Goal: Information Seeking & Learning: Find specific fact

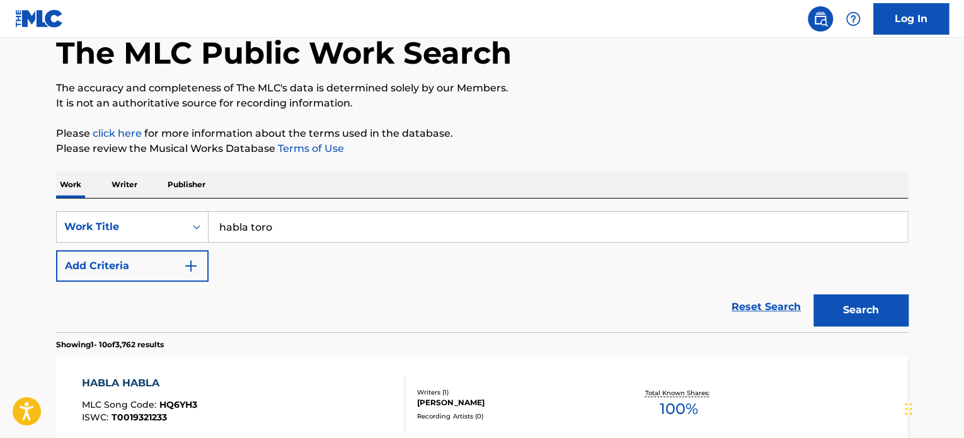
click at [340, 224] on input "habla toro" at bounding box center [558, 227] width 699 height 30
paste input "El Pleit"
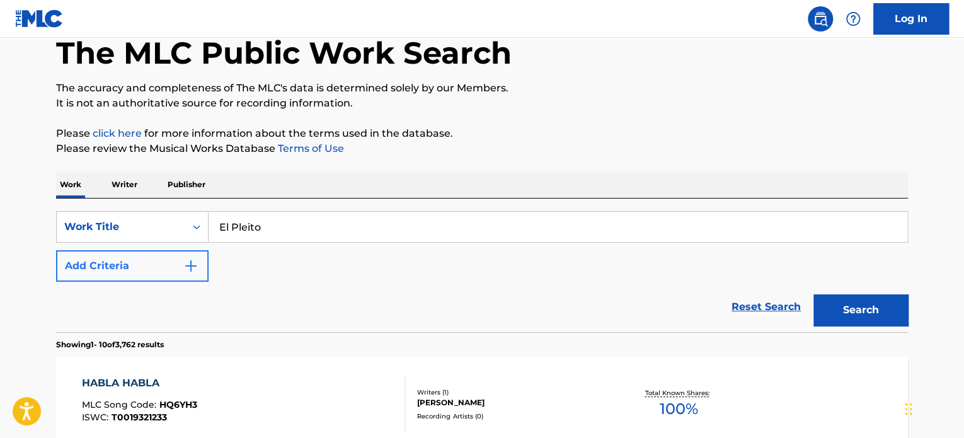
type input "El Pleito"
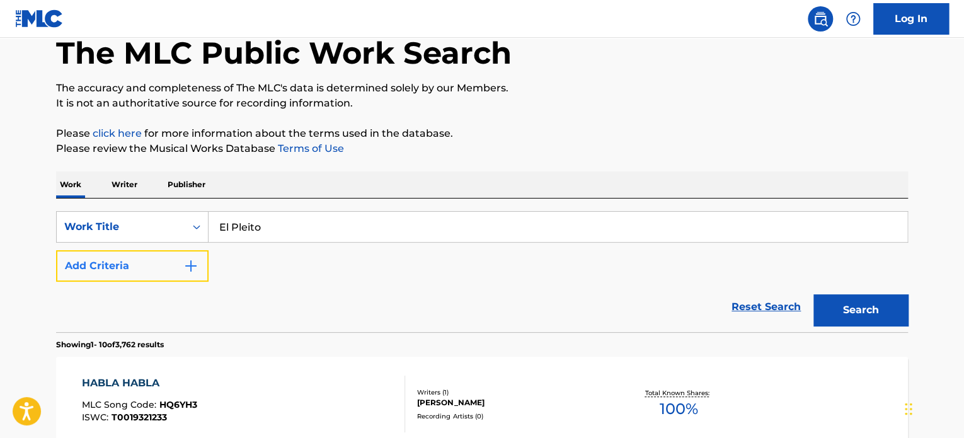
click at [113, 259] on button "Add Criteria" at bounding box center [132, 266] width 153 height 32
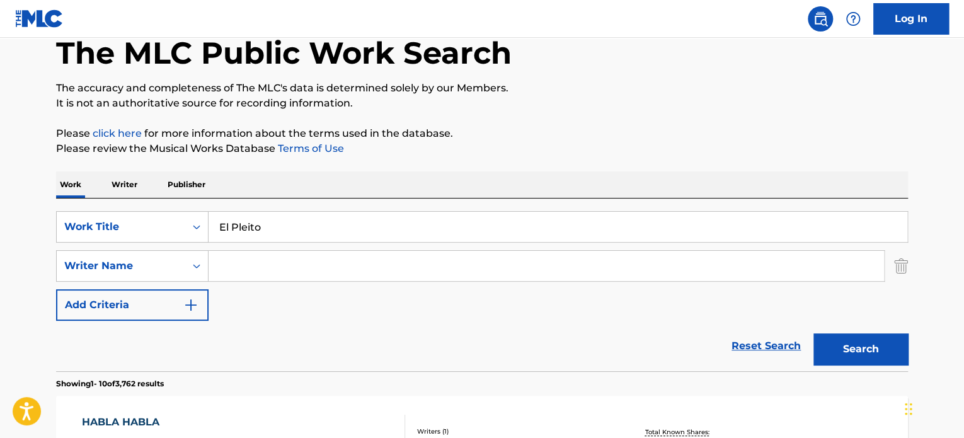
click at [290, 276] on input "Search Form" at bounding box center [547, 266] width 676 height 30
type input "salines"
click at [814, 333] on button "Search" at bounding box center [861, 349] width 95 height 32
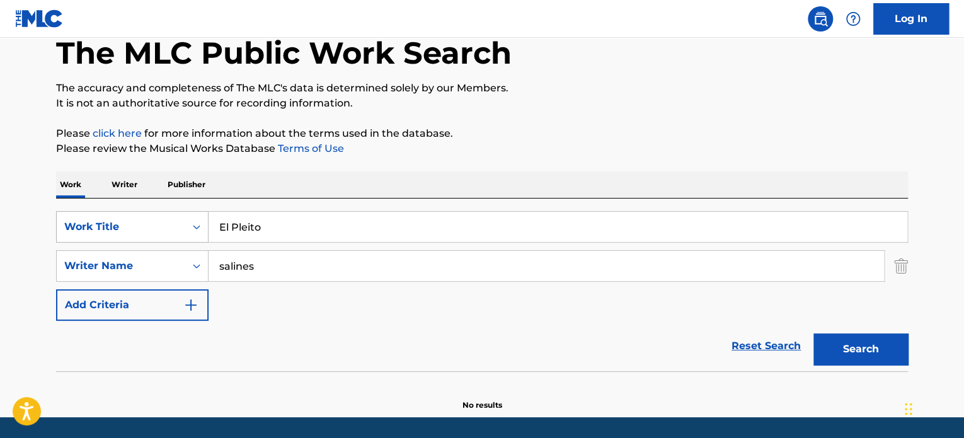
drag, startPoint x: 323, startPoint y: 230, endPoint x: 79, endPoint y: 236, distance: 244.0
click at [79, 236] on div "SearchWithCriteria346247f6-3a3c-45b0-9f61-0598df1c0f9b Work Title El Pleito" at bounding box center [482, 227] width 852 height 32
paste input "Por Que Te Vas De Mi"
type input "Por Que Te Vas De Mi"
click at [880, 283] on div "SearchWithCriteria346247f6-3a3c-45b0-9f61-0598df1c0f9b Work Title Por Que Te Va…" at bounding box center [482, 266] width 852 height 110
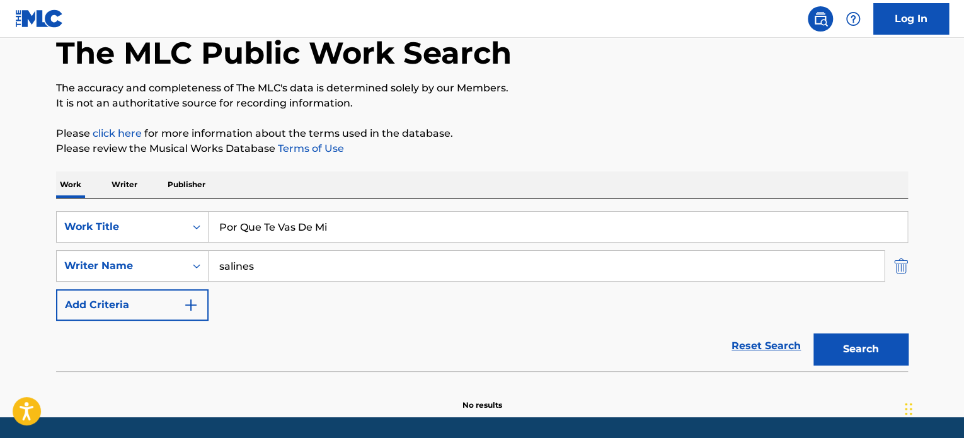
click at [894, 270] on img "Search Form" at bounding box center [901, 266] width 14 height 32
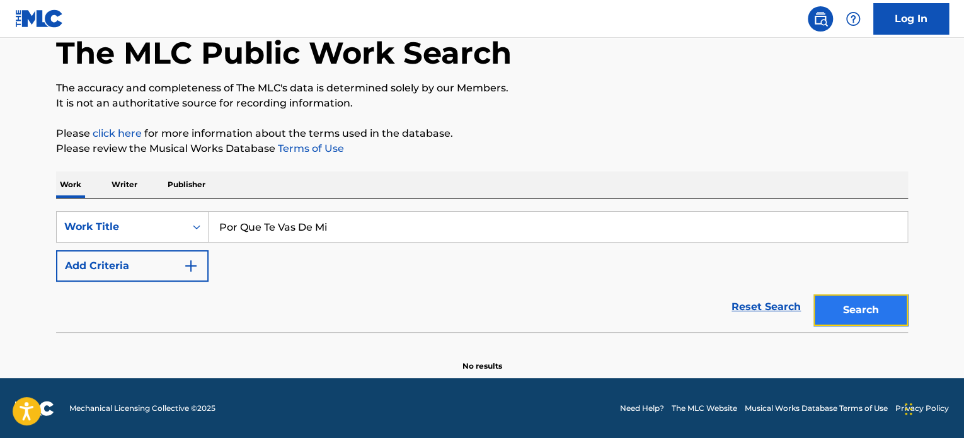
click at [857, 316] on button "Search" at bounding box center [861, 310] width 95 height 32
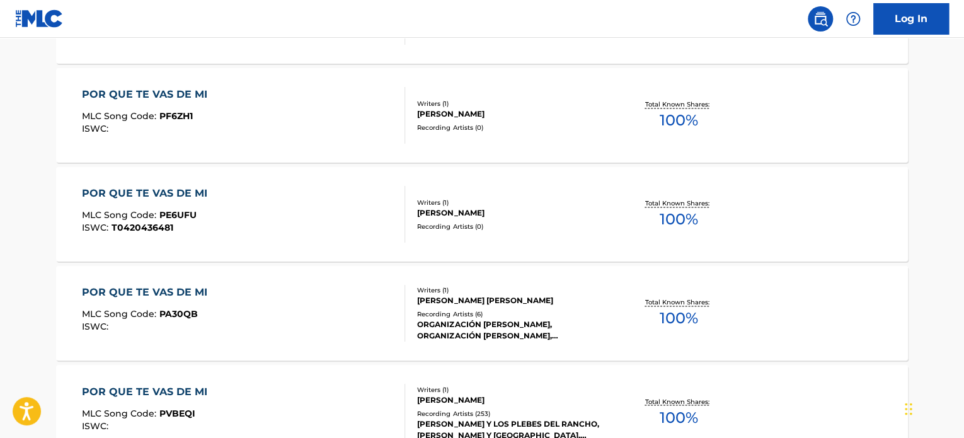
scroll to position [889, 0]
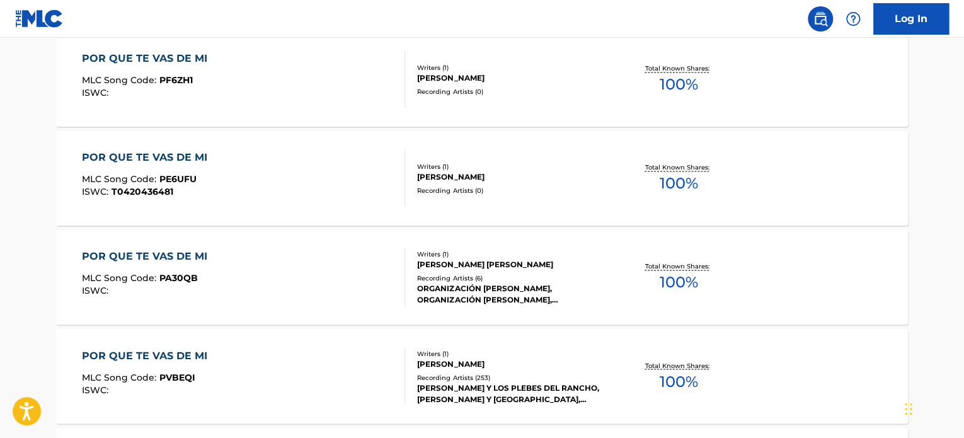
click at [356, 377] on div "POR QUE TE VAS DE MI MLC Song Code : PVBEQI ISWC :" at bounding box center [244, 376] width 324 height 57
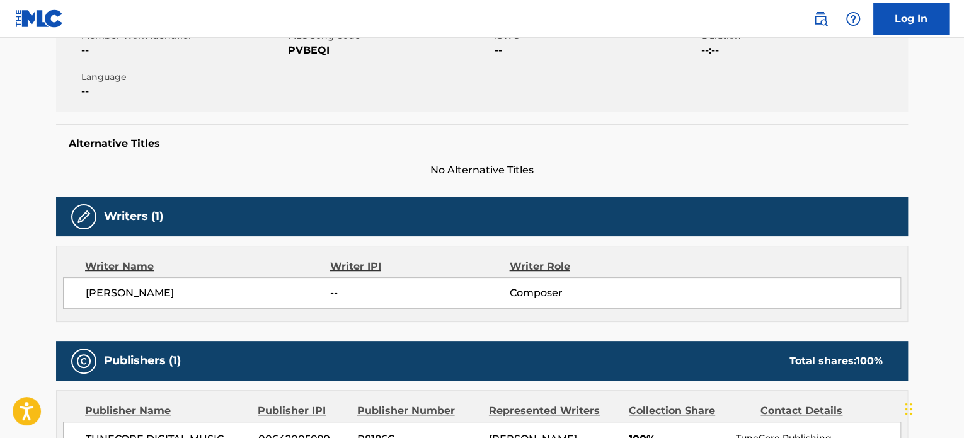
scroll to position [378, 0]
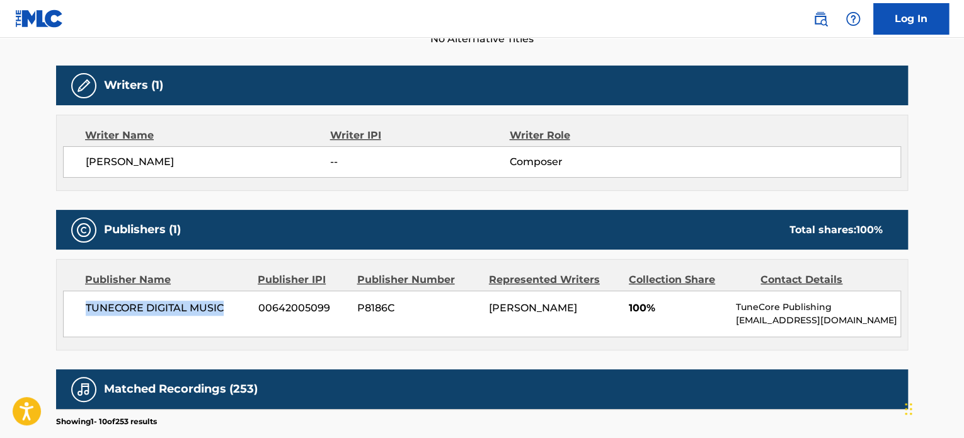
drag, startPoint x: 78, startPoint y: 302, endPoint x: 231, endPoint y: 309, distance: 152.7
click at [231, 309] on div "TUNECORE DIGITAL MUSIC 00642005099 P8186C [PERSON_NAME] 100% TuneCore Publishin…" at bounding box center [482, 314] width 838 height 47
copy span "TUNECORE DIGITAL MUSIC"
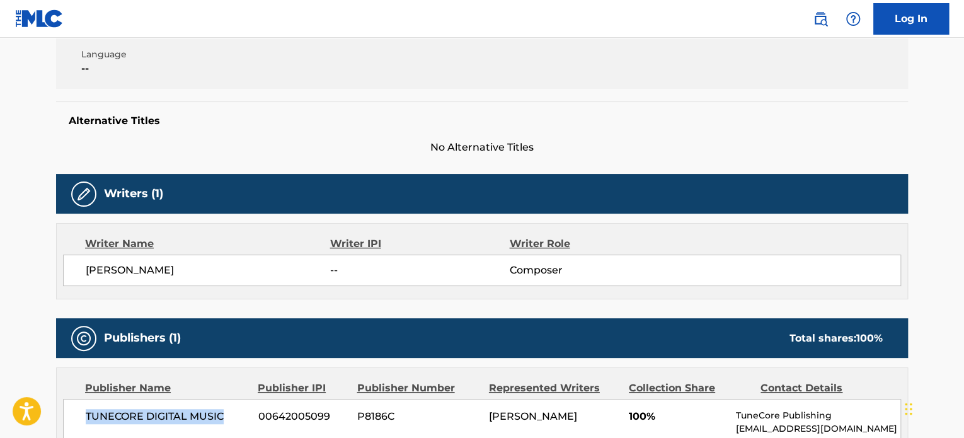
scroll to position [0, 0]
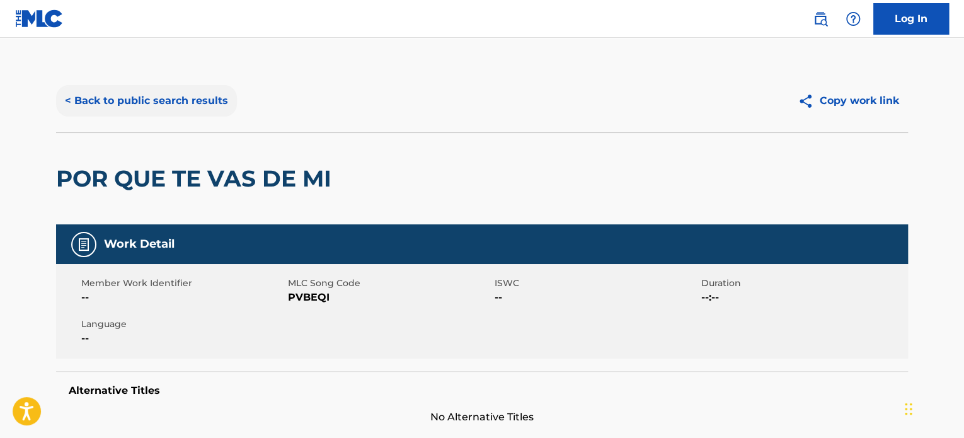
click at [219, 110] on button "< Back to public search results" at bounding box center [146, 101] width 181 height 32
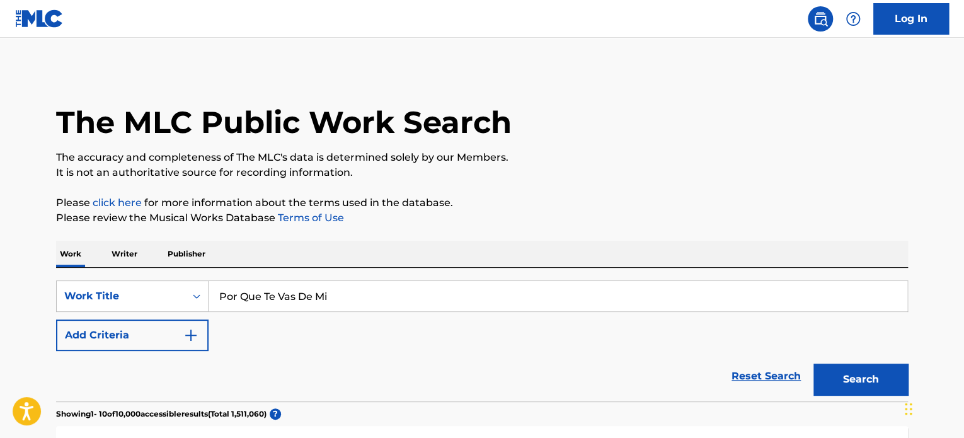
click at [305, 303] on input "Por Que Te Vas De Mi" at bounding box center [558, 296] width 699 height 30
paste input "SOY GRACIAS A [DEMOGRAPHIC_DATA]"
type input "SOY GRACIAS A [DEMOGRAPHIC_DATA]"
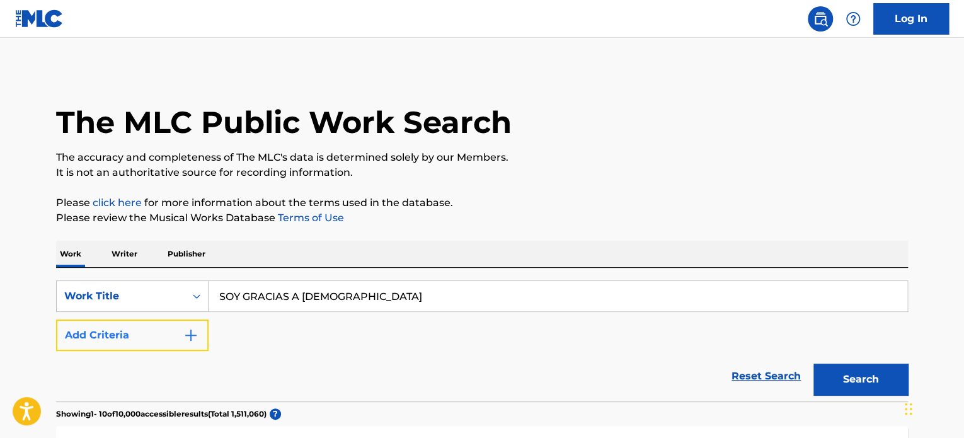
click at [182, 328] on button "Add Criteria" at bounding box center [132, 336] width 153 height 32
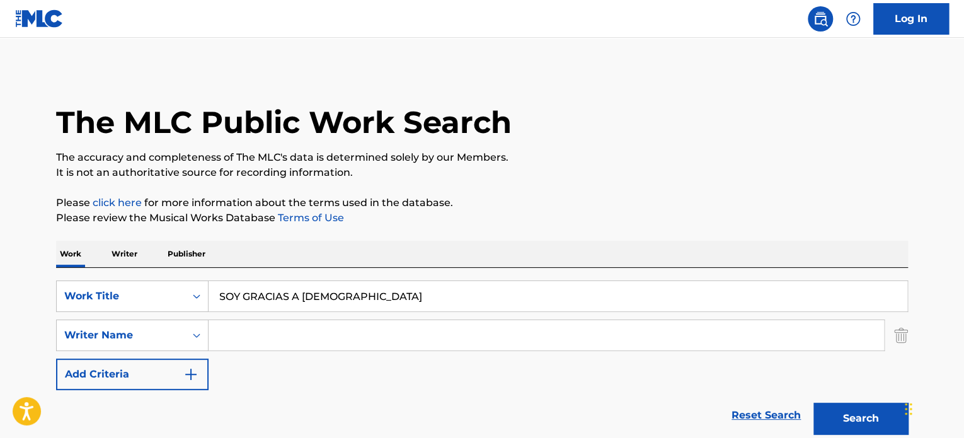
click at [545, 325] on input "Search Form" at bounding box center [547, 335] width 676 height 30
paste input "[PERSON_NAME]"
type input "[PERSON_NAME]"
click at [858, 418] on button "Search" at bounding box center [861, 419] width 95 height 32
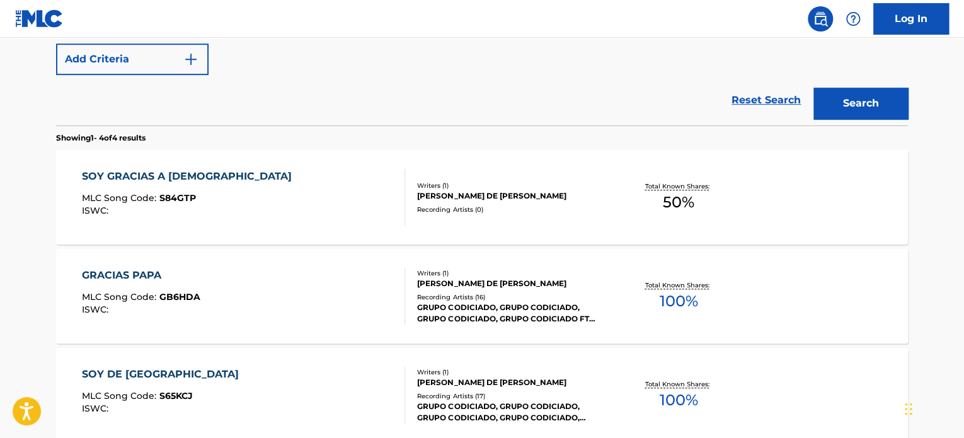
click at [328, 217] on div "SOY GRACIAS A DIOS MLC Song Code : S84GTP ISWC :" at bounding box center [244, 197] width 324 height 57
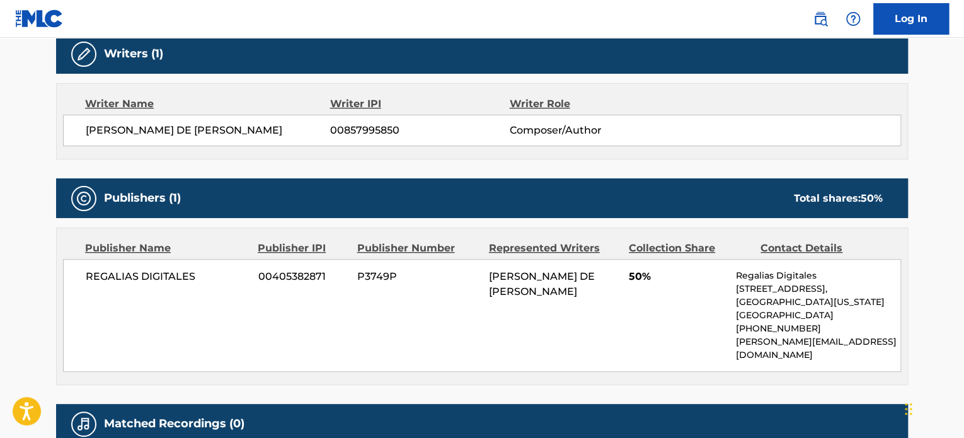
scroll to position [458, 0]
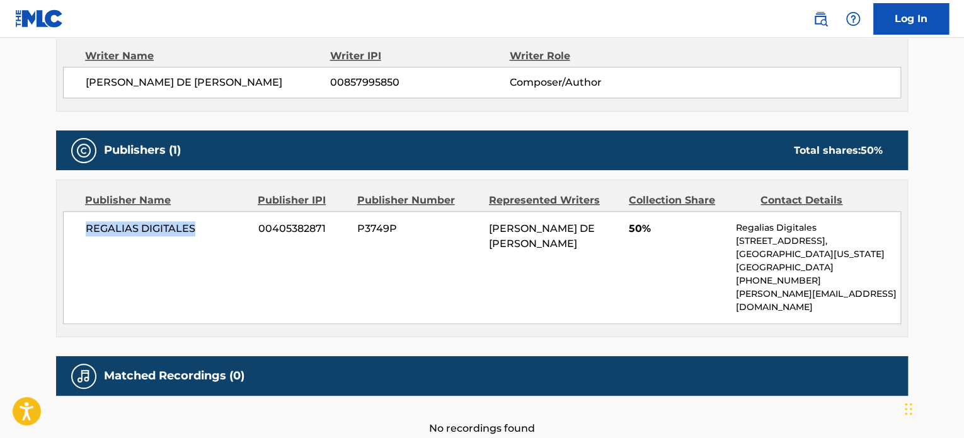
drag, startPoint x: 199, startPoint y: 226, endPoint x: 59, endPoint y: 229, distance: 140.6
click at [59, 229] on div "Publisher Name Publisher IPI Publisher Number Represented Writers Collection Sh…" at bounding box center [482, 258] width 851 height 156
copy span "REGALIAS DIGITALES"
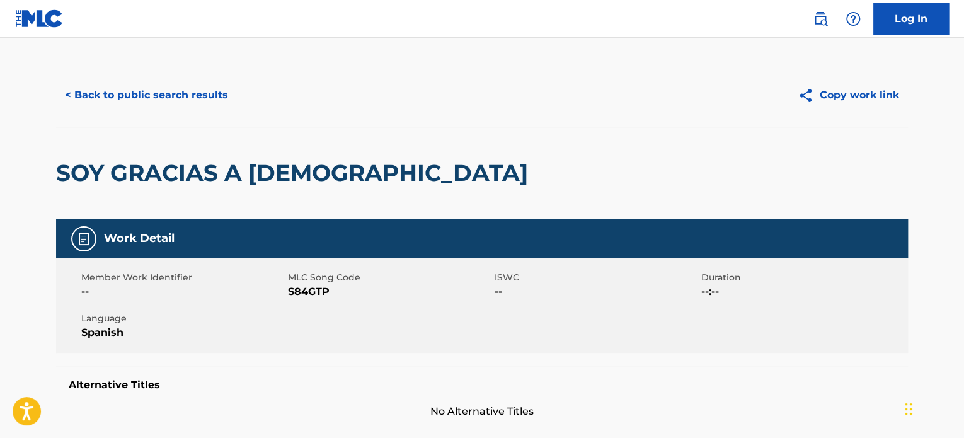
scroll to position [0, 0]
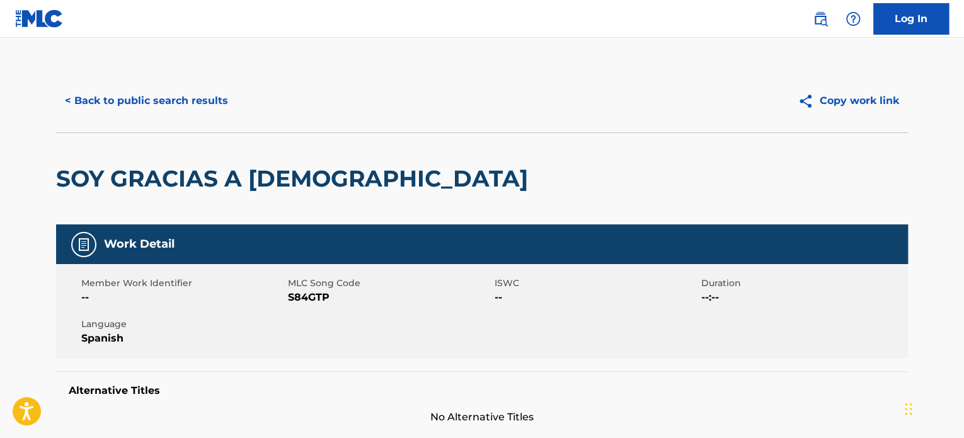
click at [304, 293] on span "S84GTP" at bounding box center [390, 297] width 204 height 15
copy span "S84GTP"
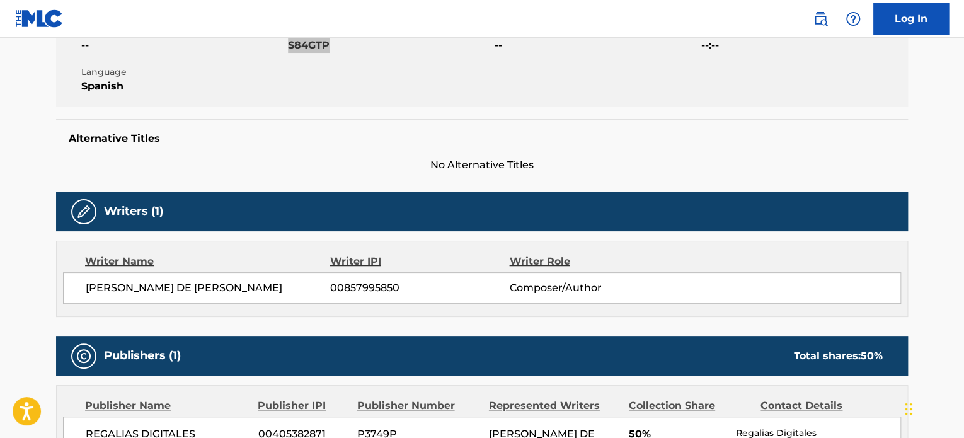
scroll to position [441, 0]
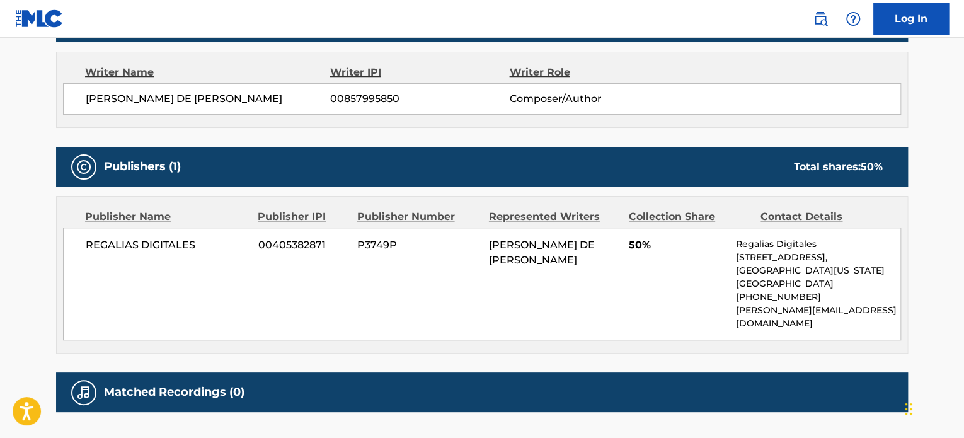
click at [192, 249] on span "REGALIAS DIGITALES" at bounding box center [167, 245] width 163 height 15
drag, startPoint x: 216, startPoint y: 249, endPoint x: 79, endPoint y: 253, distance: 136.8
click at [79, 253] on div "REGALIAS DIGITALES 00405382871 P3749P [PERSON_NAME] DE [PERSON_NAME] 50% Regali…" at bounding box center [482, 284] width 838 height 113
copy span "REGALIAS DIGITALES"
